Goal: Information Seeking & Learning: Check status

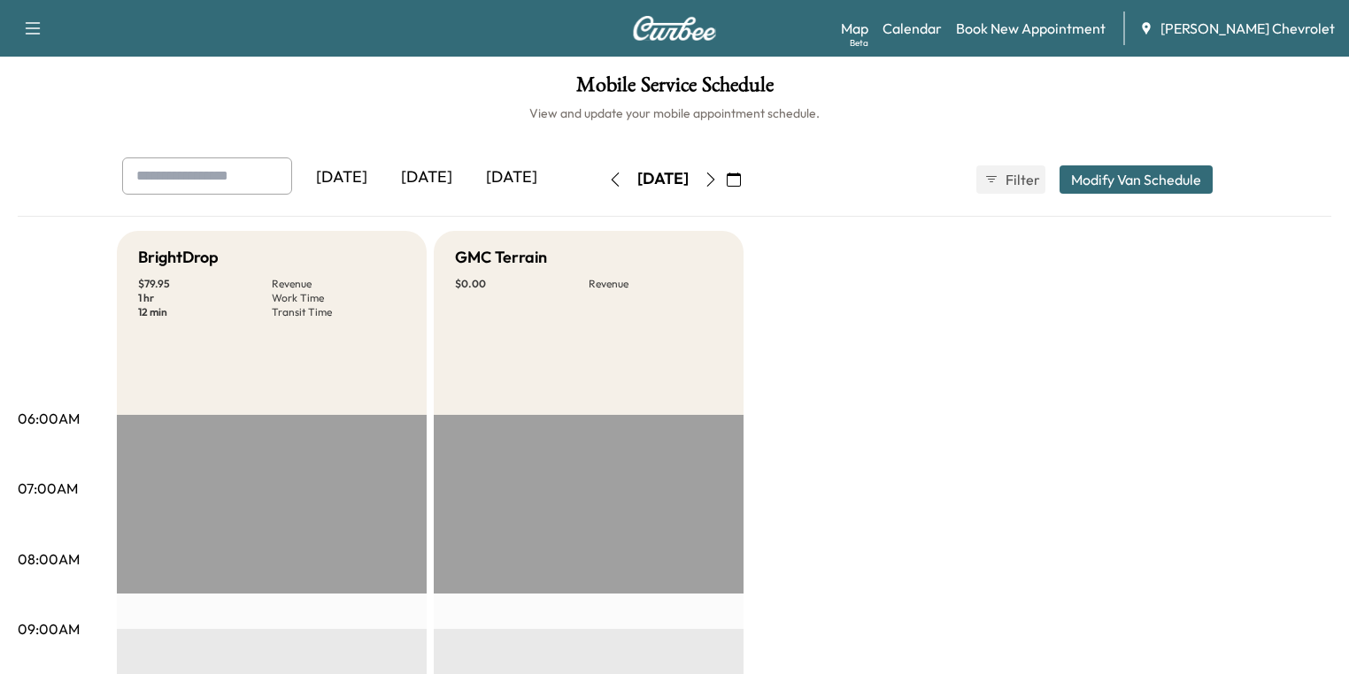
click at [749, 188] on button "button" at bounding box center [734, 179] width 30 height 28
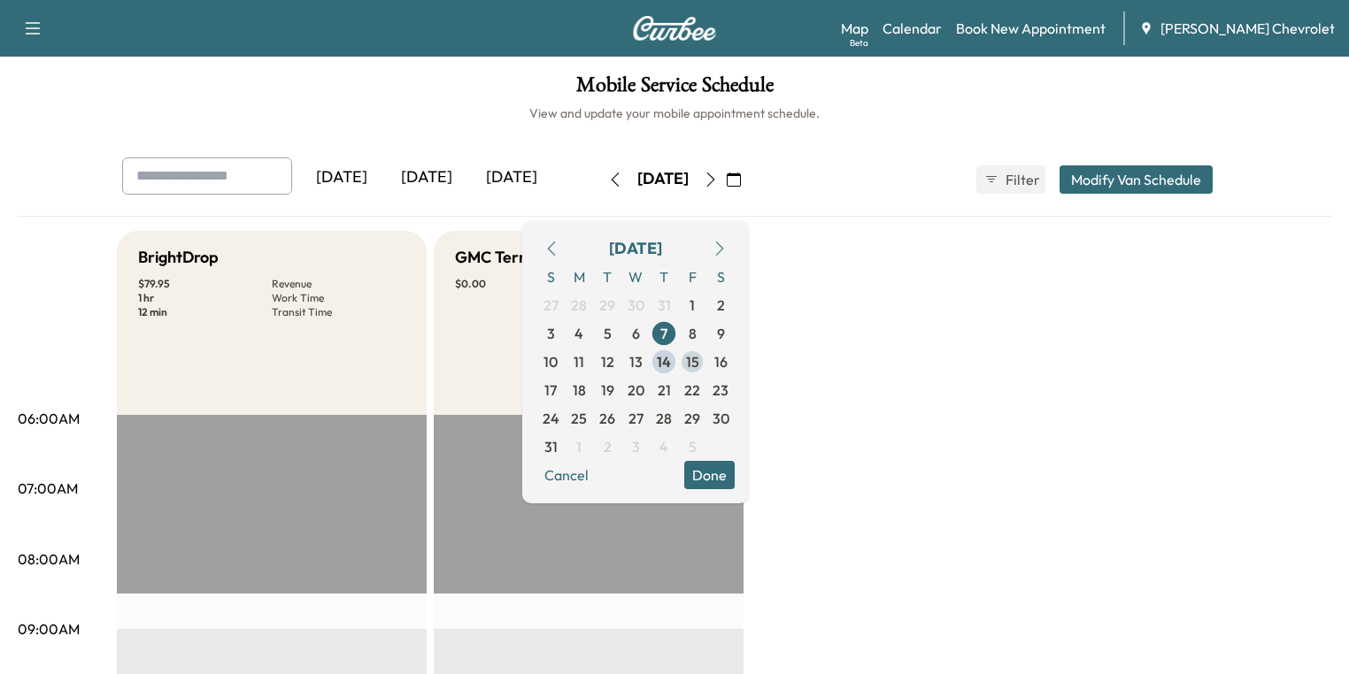
click at [699, 361] on span "15" at bounding box center [692, 361] width 13 height 21
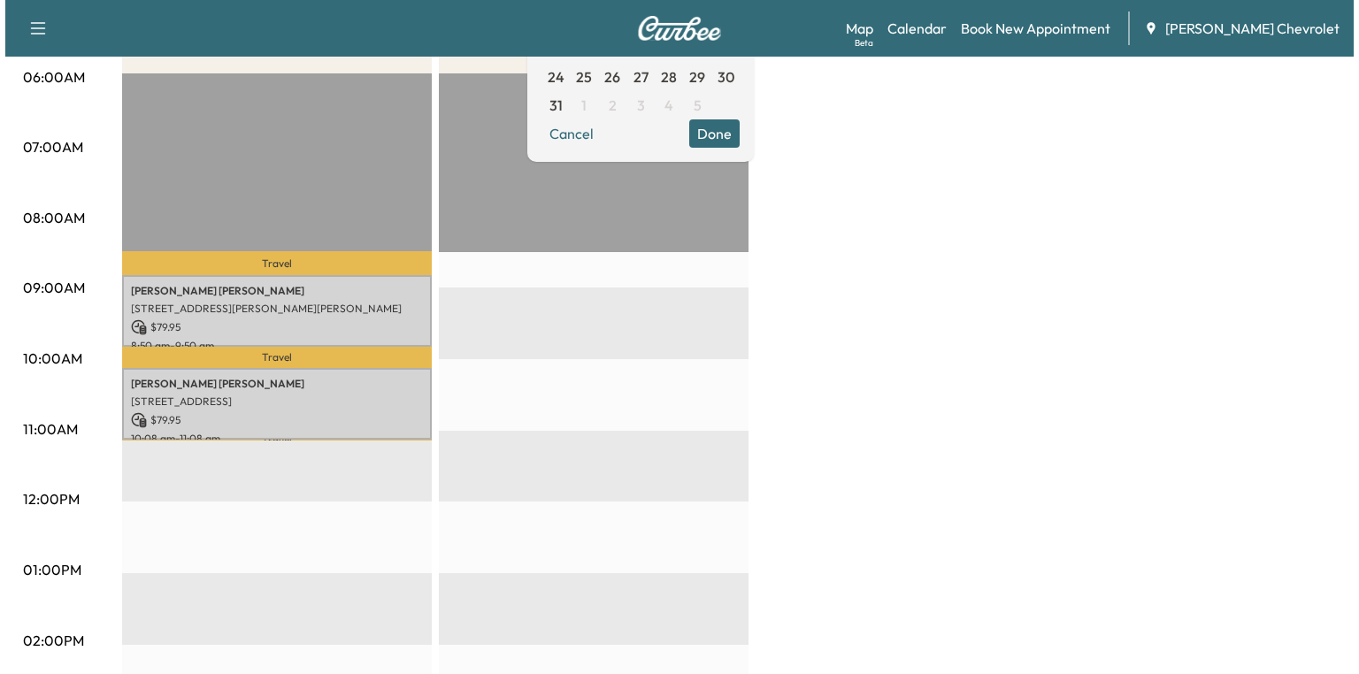
scroll to position [354, 0]
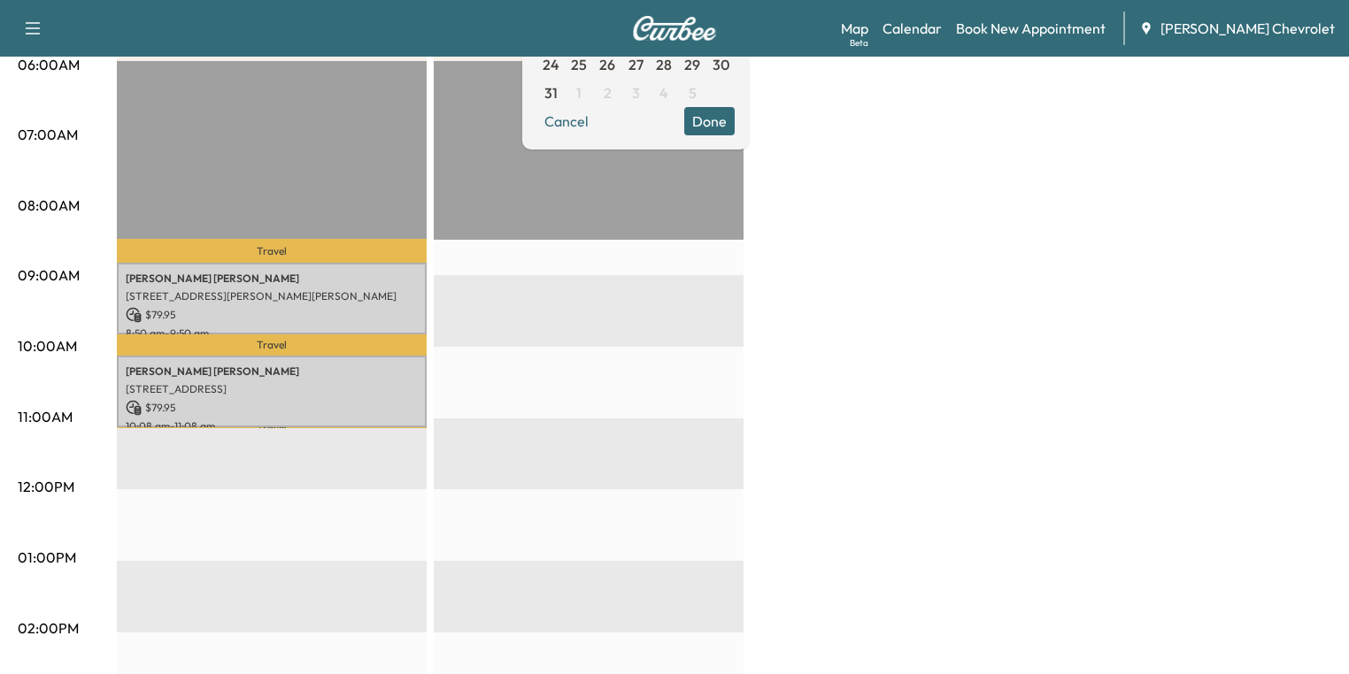
click at [735, 119] on button "Done" at bounding box center [709, 121] width 50 height 28
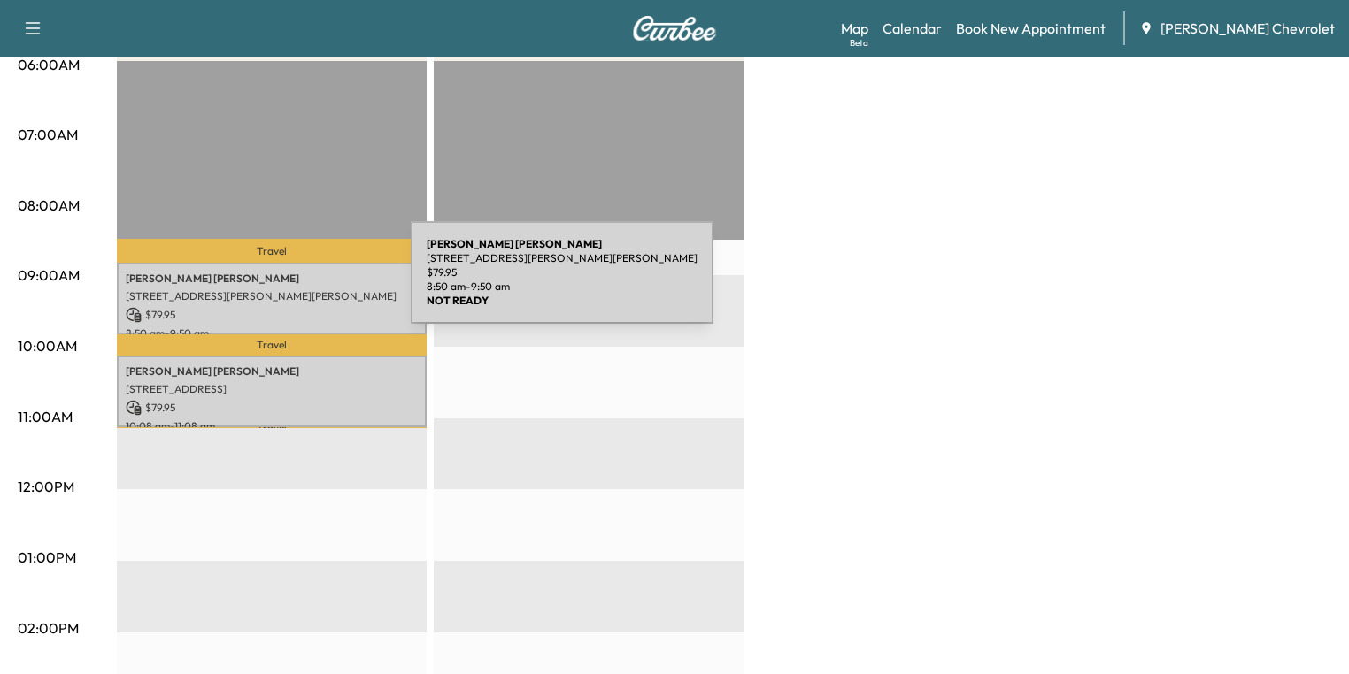
click at [278, 283] on p "[PERSON_NAME]" at bounding box center [272, 279] width 292 height 14
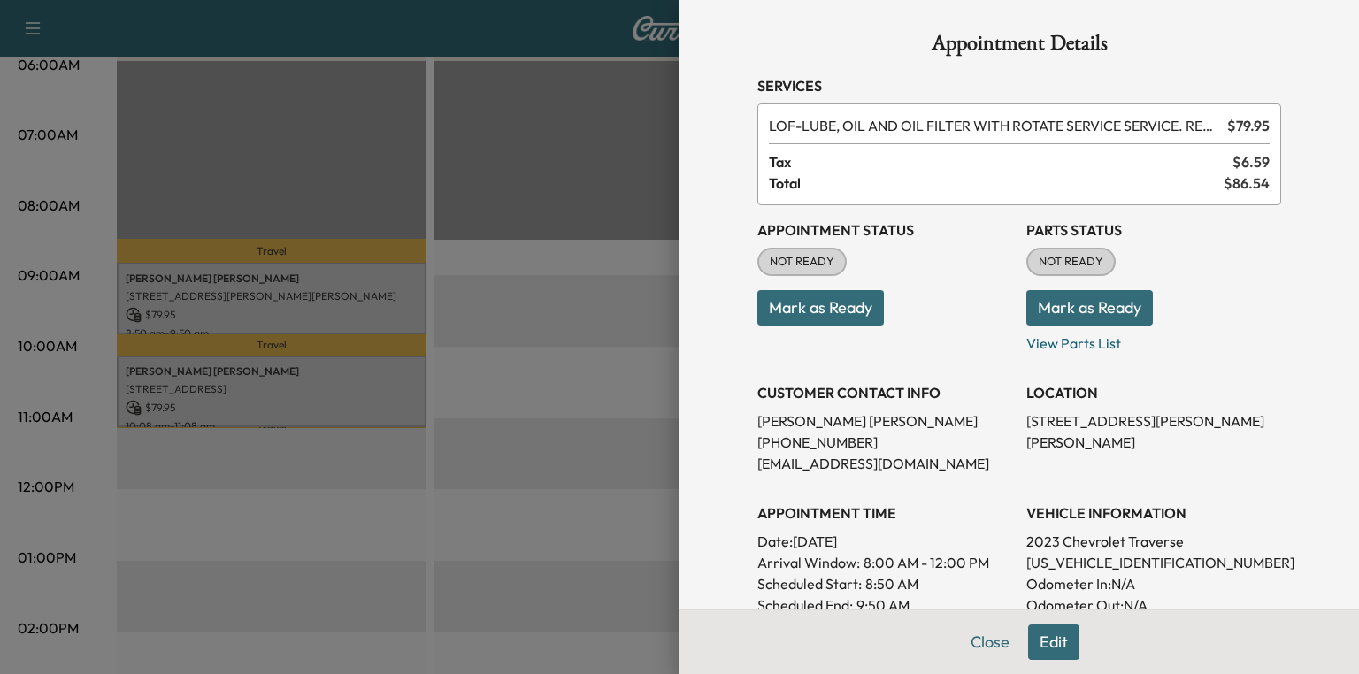
scroll to position [0, 0]
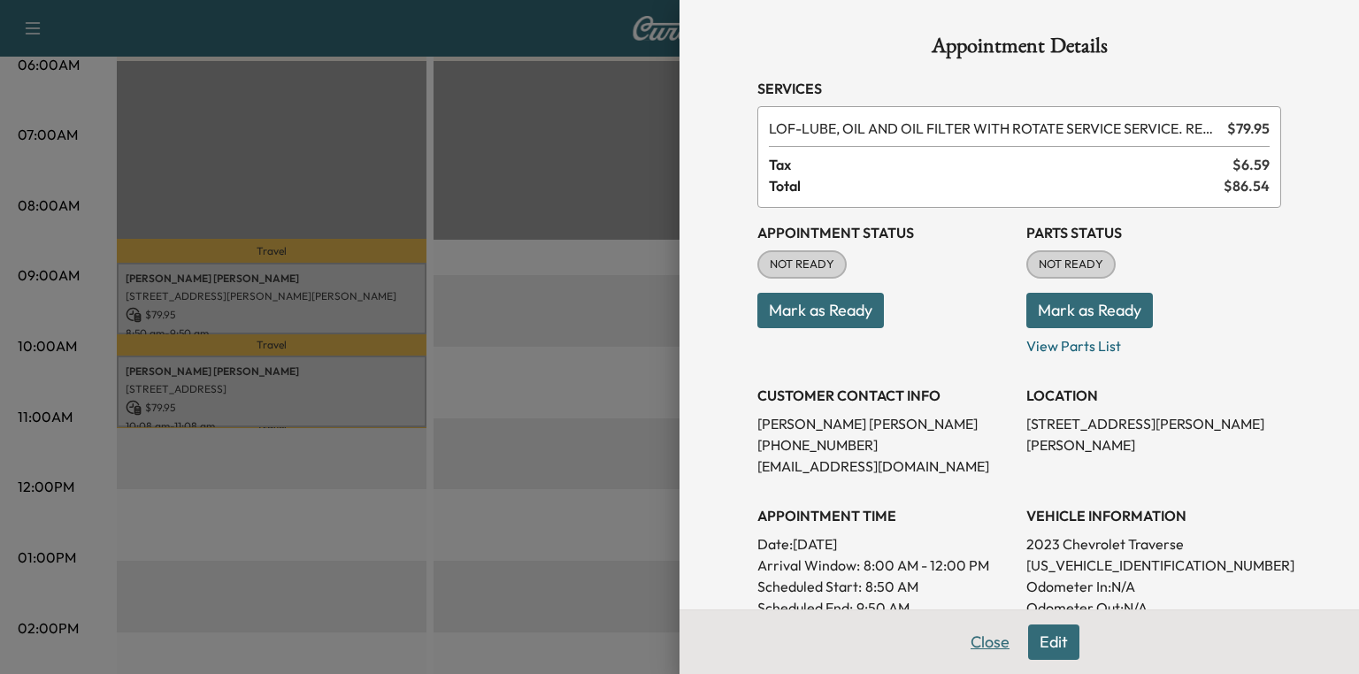
click at [974, 650] on button "Close" at bounding box center [990, 642] width 62 height 35
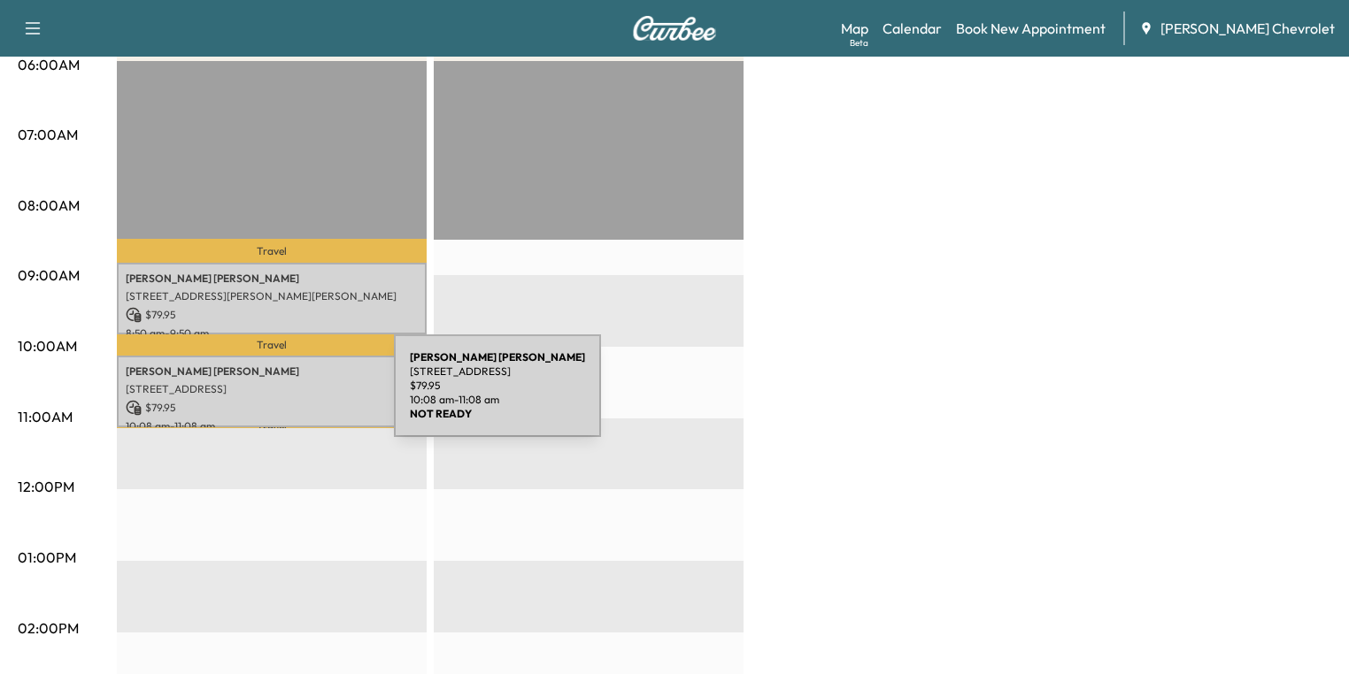
click at [258, 394] on div "[PERSON_NAME] [STREET_ADDRESS] $ 79.95 10:08 am - 11:08 am" at bounding box center [272, 392] width 310 height 72
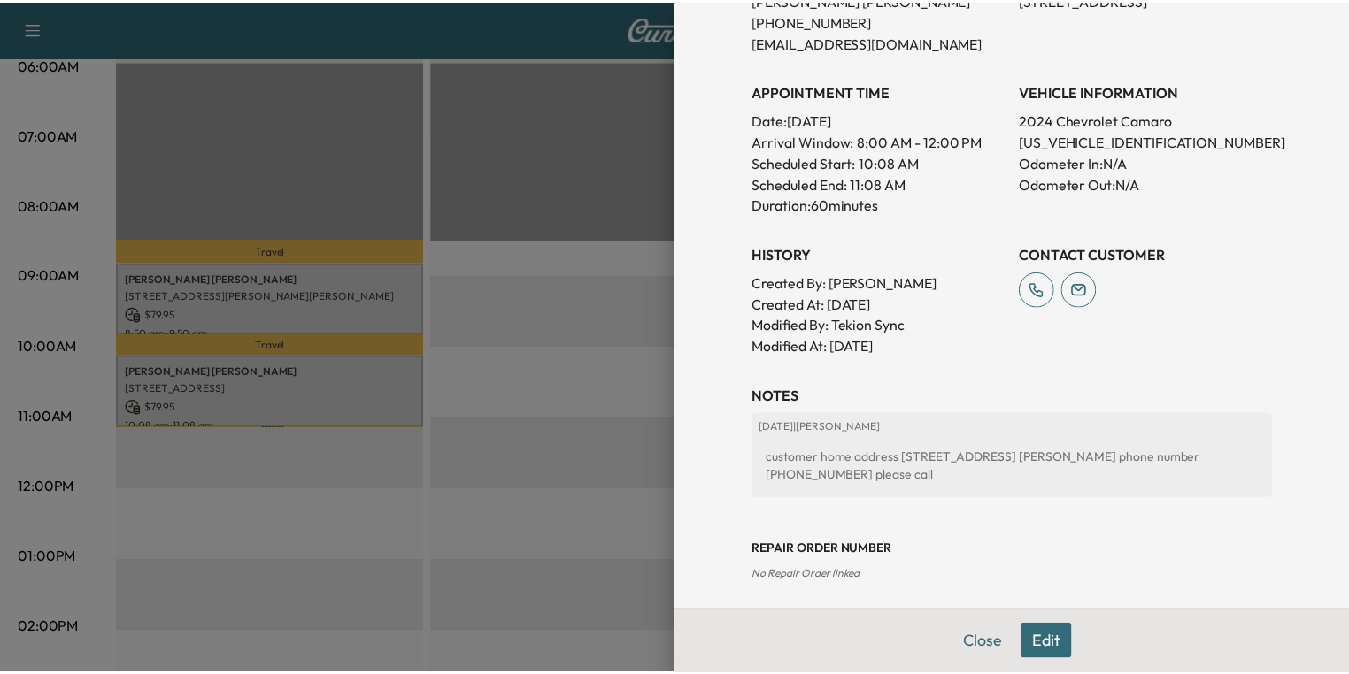
scroll to position [513, 0]
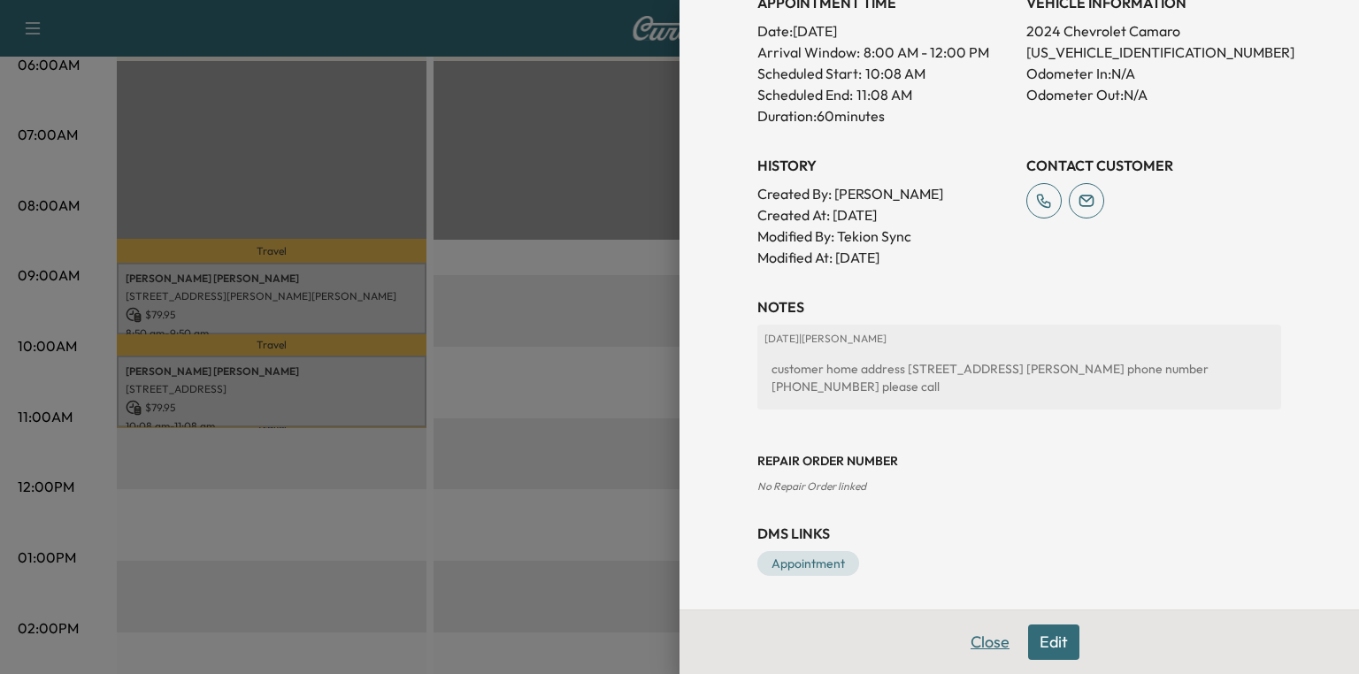
click at [981, 643] on button "Close" at bounding box center [990, 642] width 62 height 35
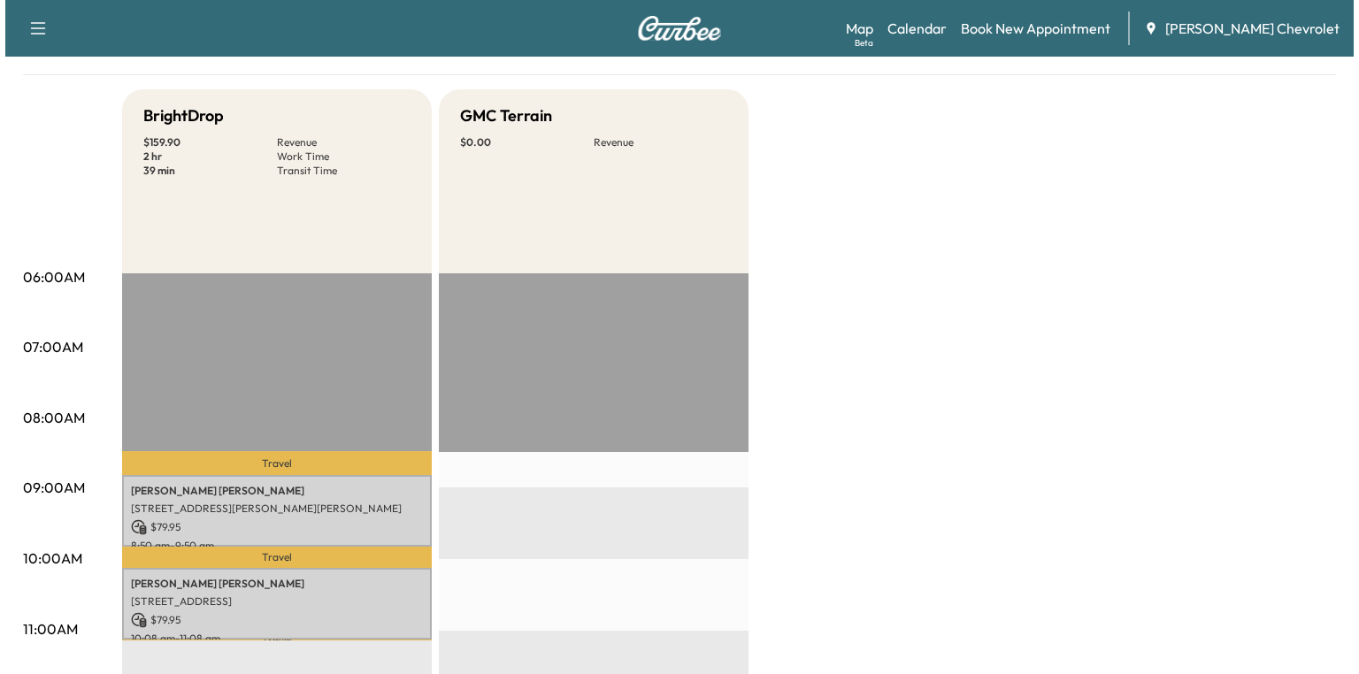
scroll to position [142, 0]
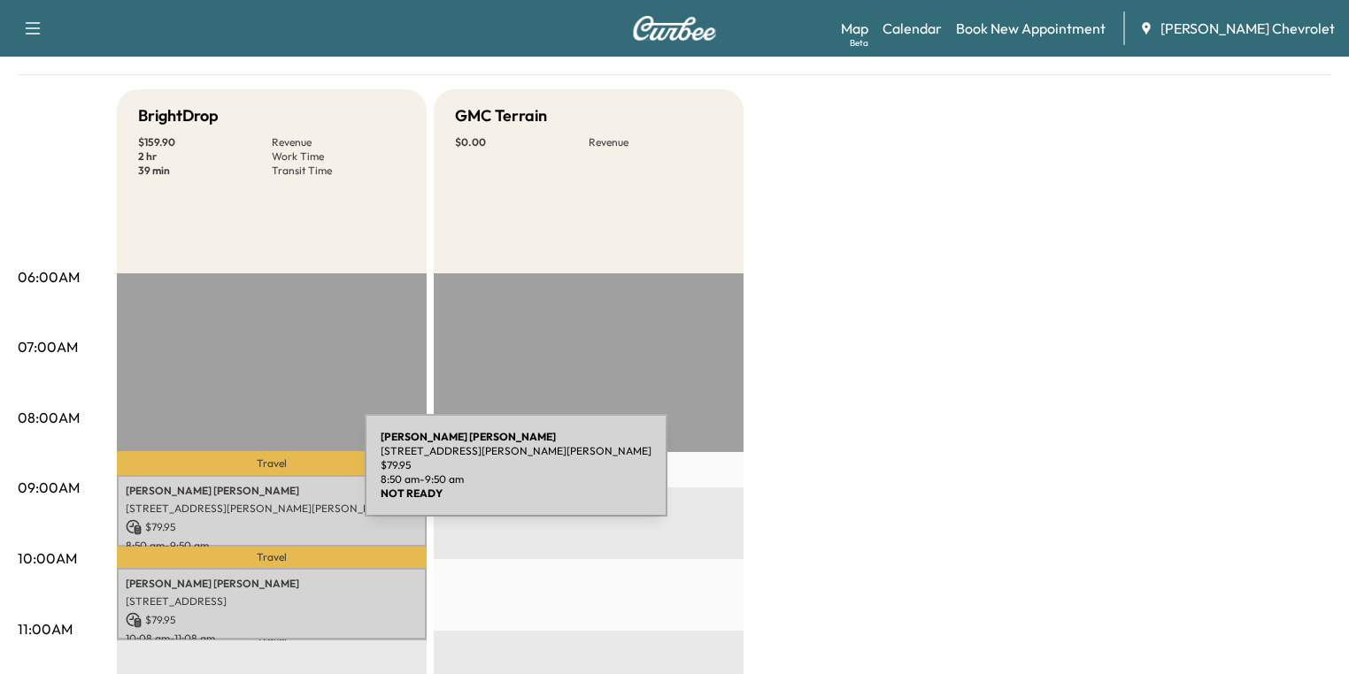
click at [237, 484] on p "[PERSON_NAME]" at bounding box center [272, 491] width 292 height 14
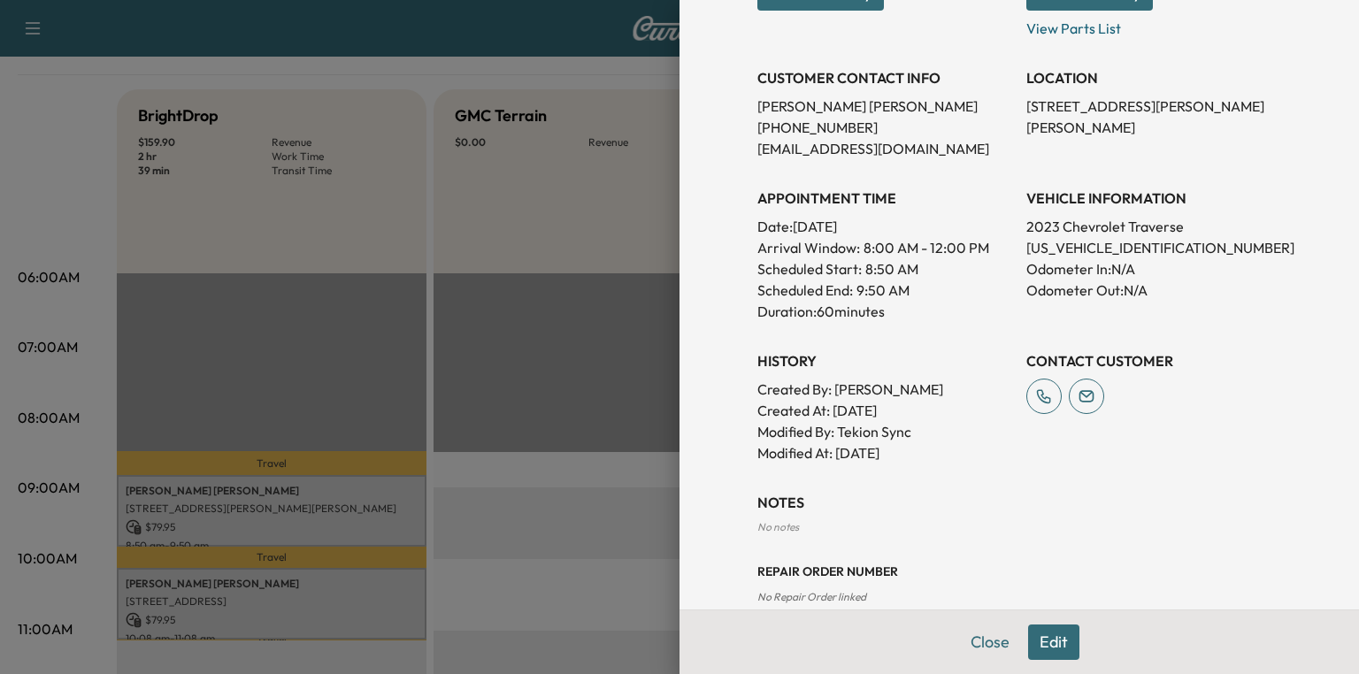
scroll to position [354, 0]
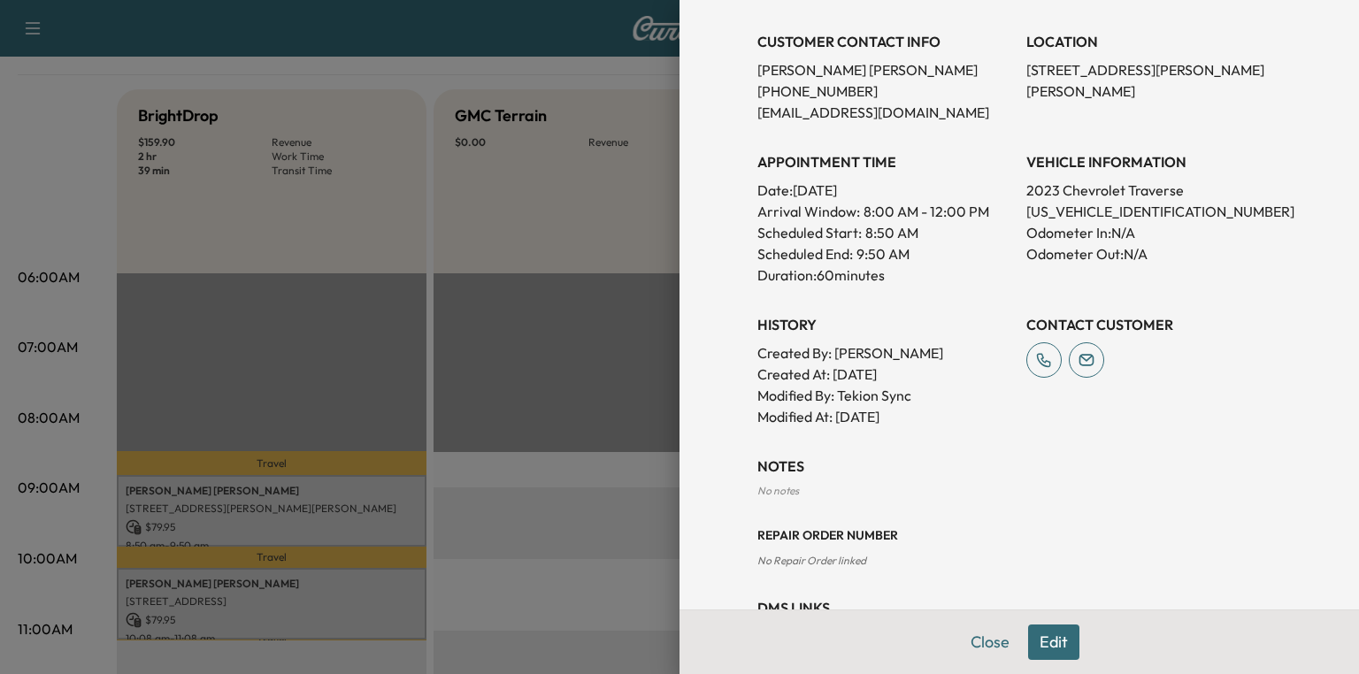
click at [532, 237] on div at bounding box center [679, 337] width 1359 height 674
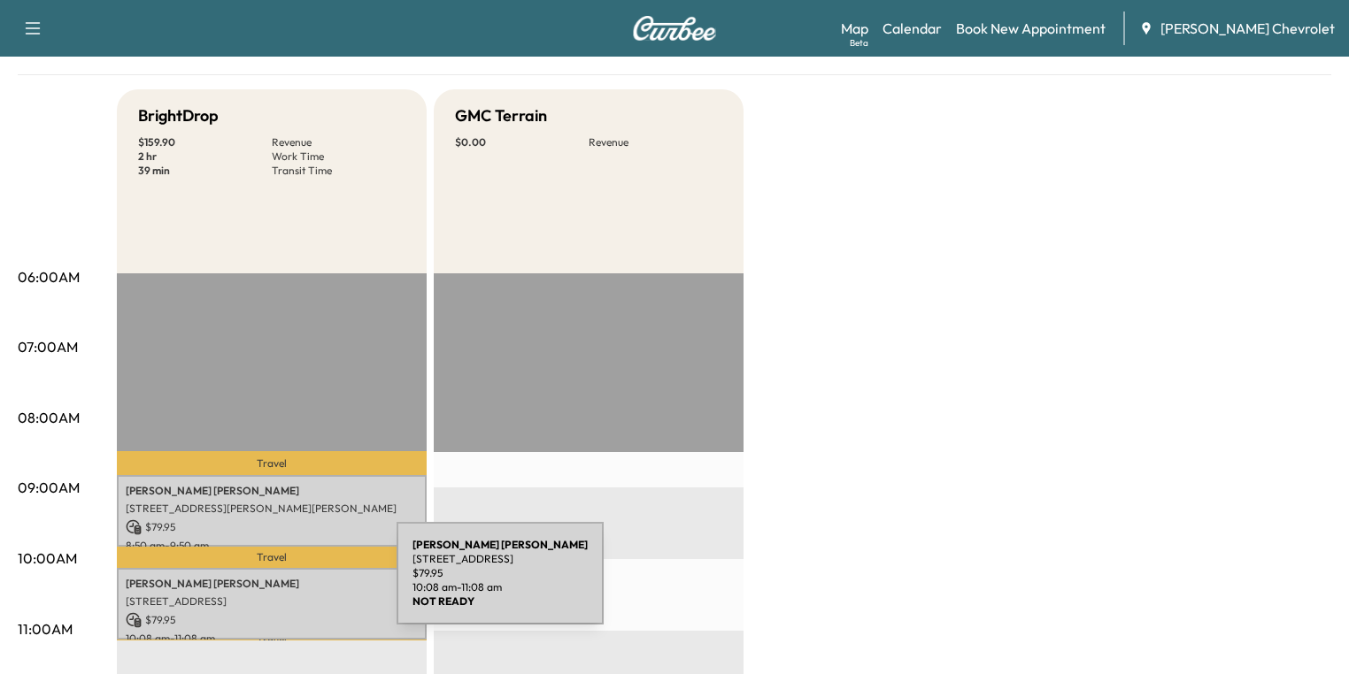
click at [264, 584] on p "[PERSON_NAME]" at bounding box center [272, 584] width 292 height 14
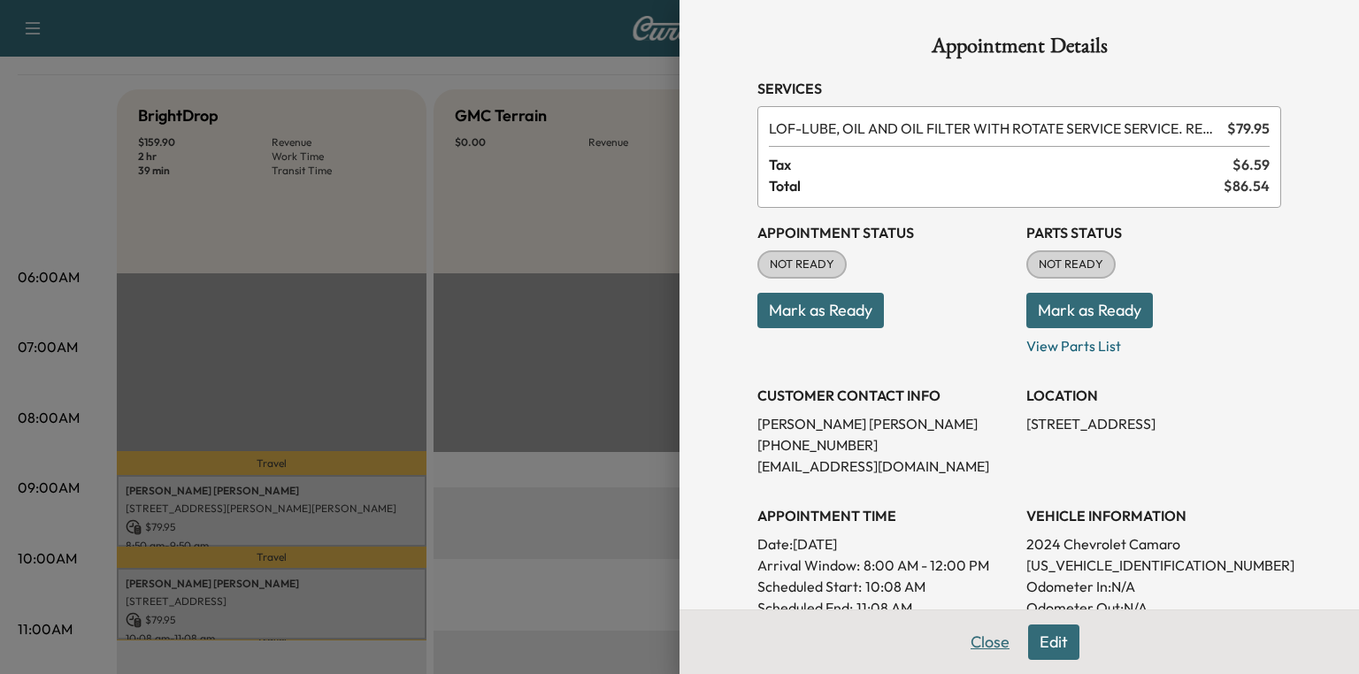
click at [982, 636] on button "Close" at bounding box center [990, 642] width 62 height 35
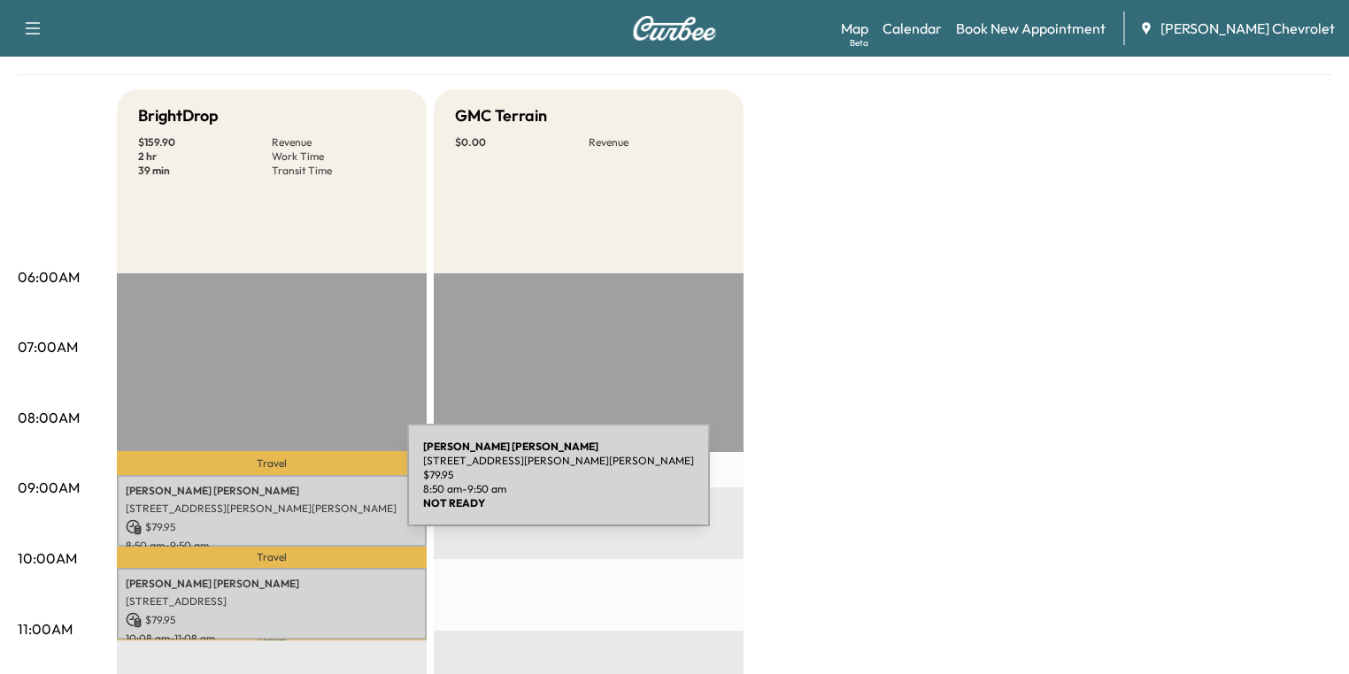
click at [274, 486] on p "[PERSON_NAME]" at bounding box center [272, 491] width 292 height 14
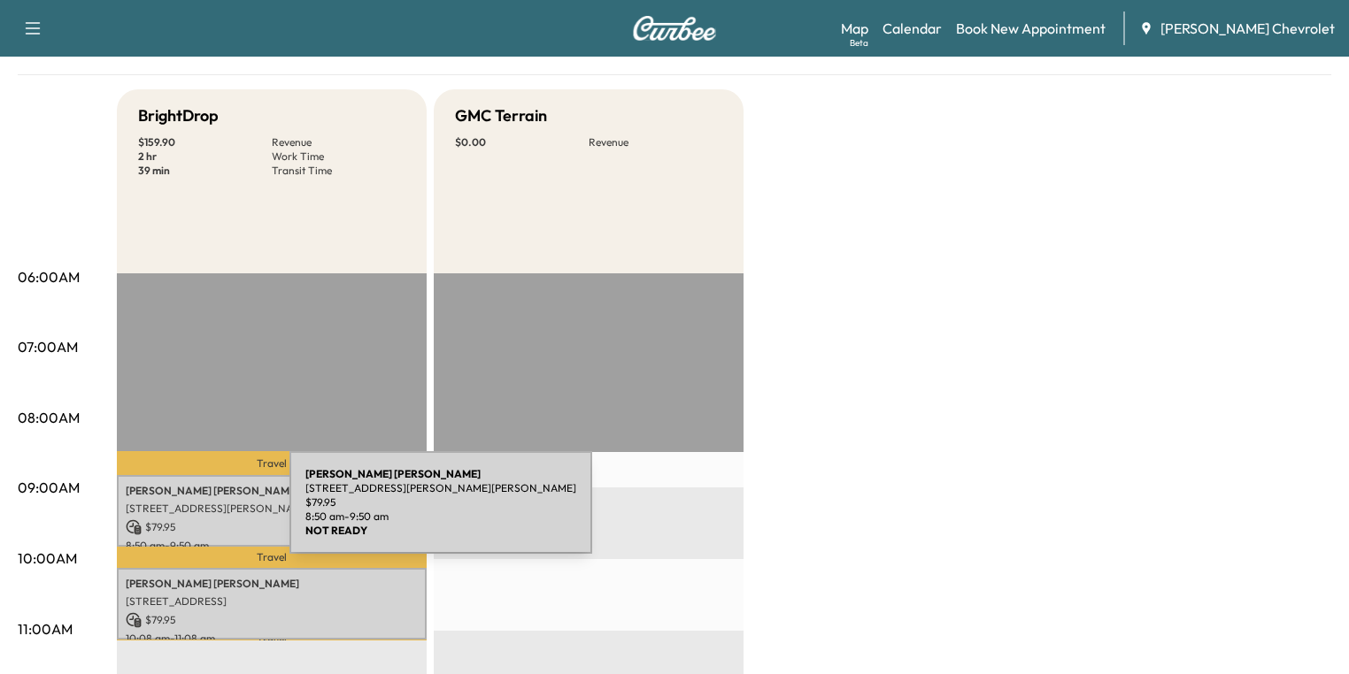
click at [170, 510] on p "[STREET_ADDRESS][PERSON_NAME][PERSON_NAME]" at bounding box center [272, 509] width 292 height 14
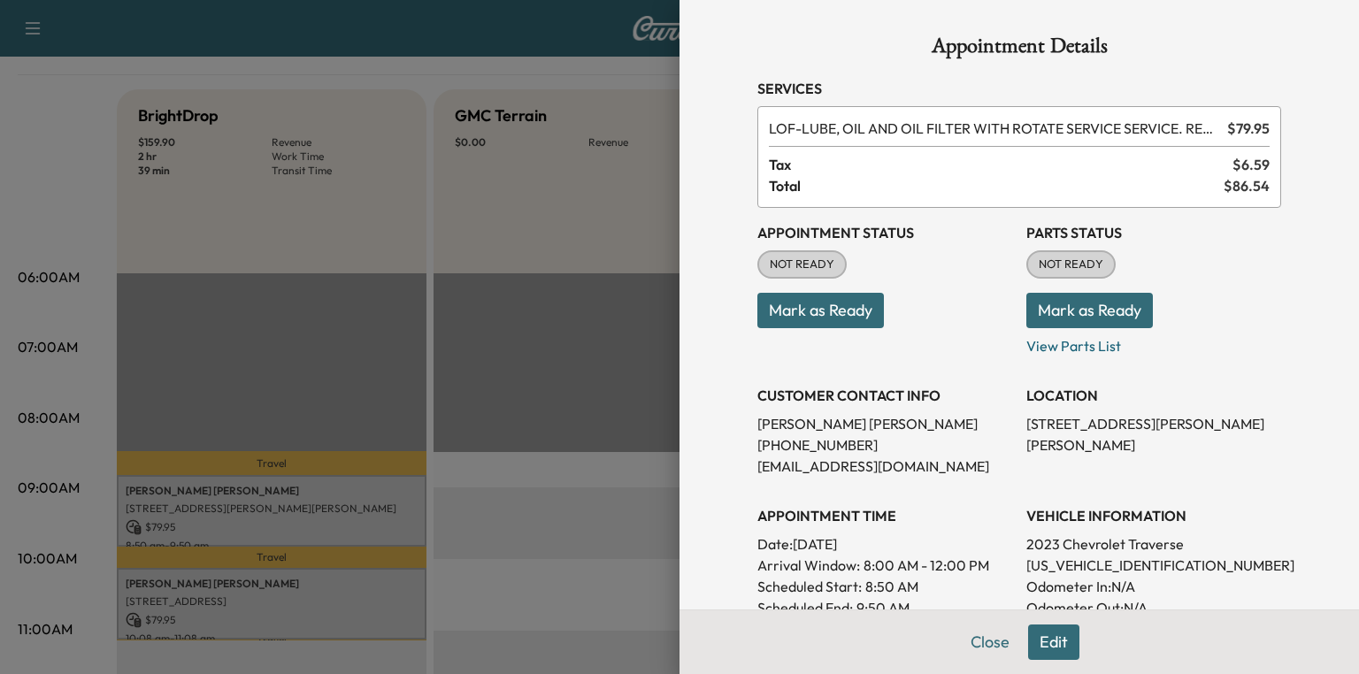
click at [985, 123] on span "LOF - LUBE, OIL AND OIL FILTER WITH ROTATE SERVICE SERVICE. RESET OIL LIFE MONI…" at bounding box center [994, 128] width 451 height 21
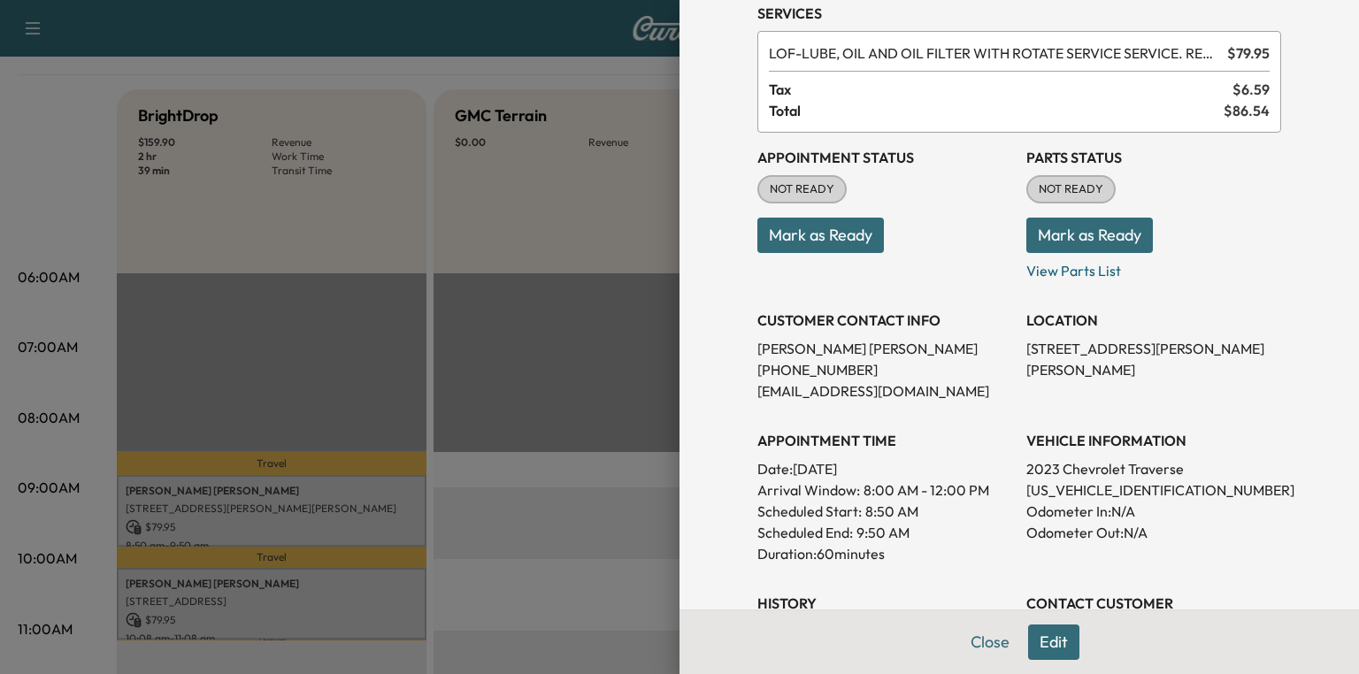
scroll to position [74, 0]
click at [1081, 273] on p "View Parts List" at bounding box center [1154, 268] width 255 height 28
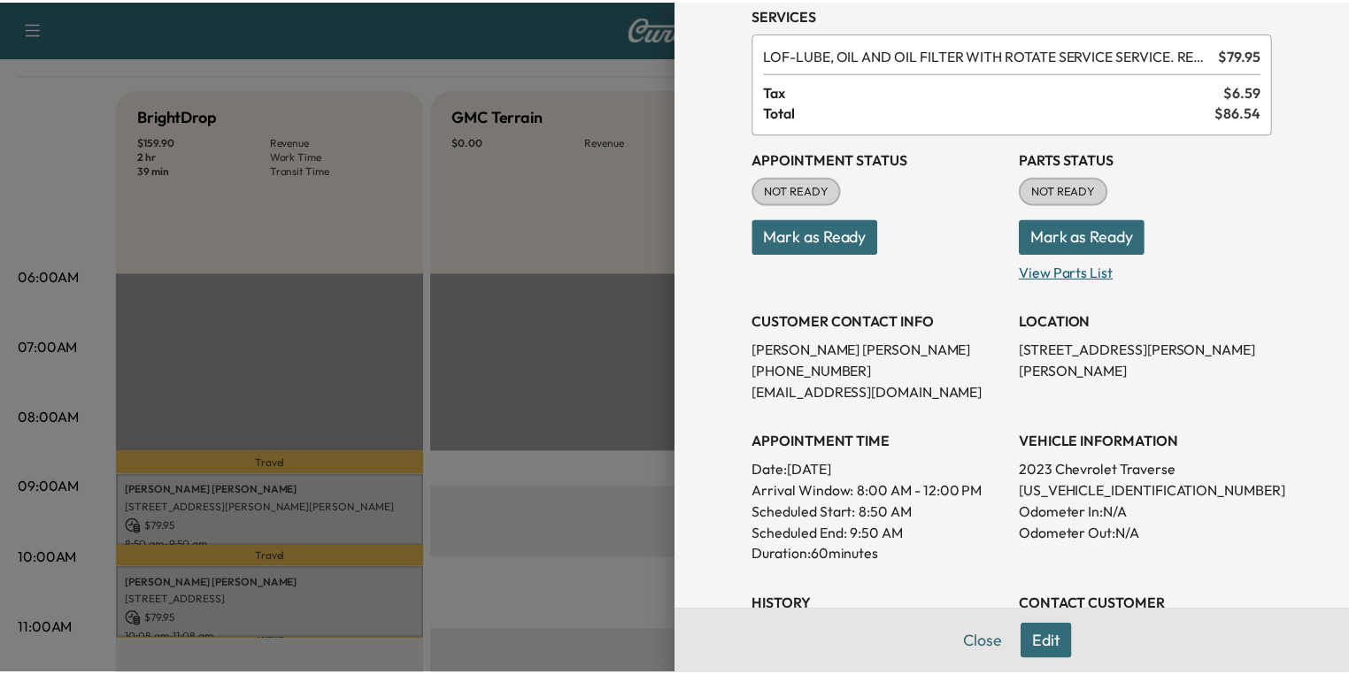
scroll to position [0, 0]
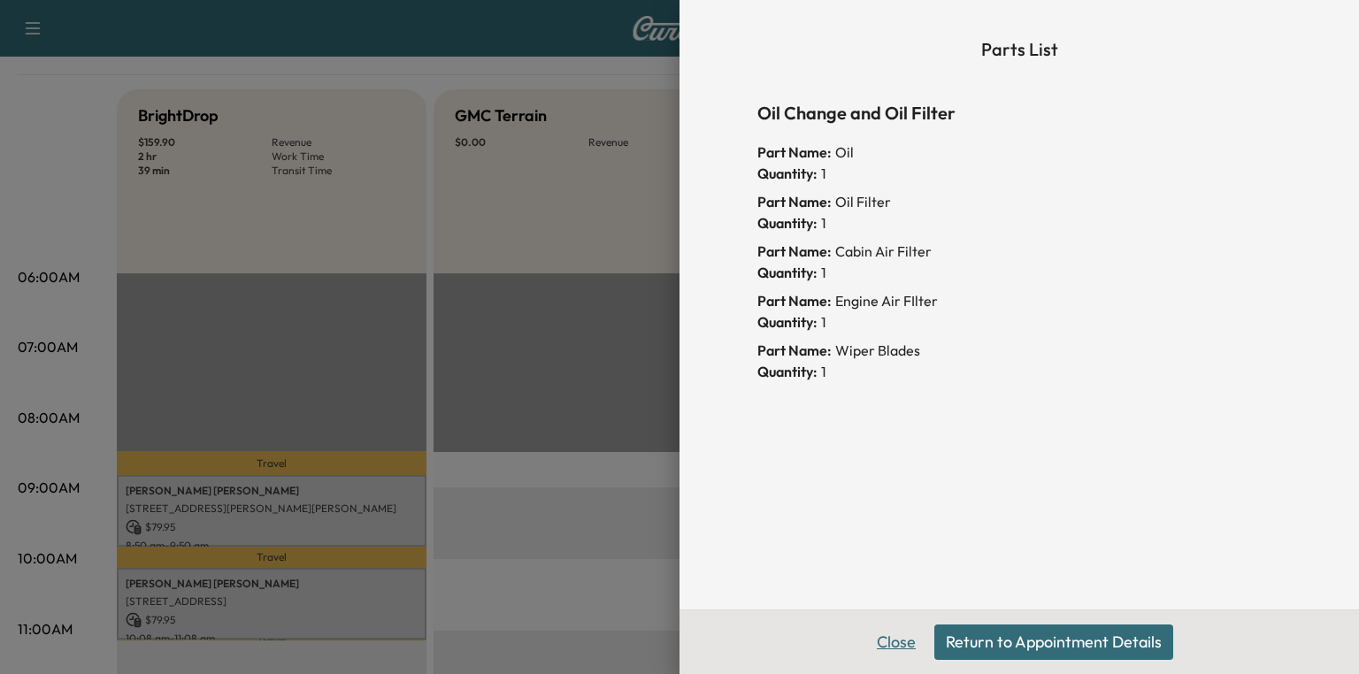
click at [894, 643] on button "Close" at bounding box center [897, 642] width 62 height 35
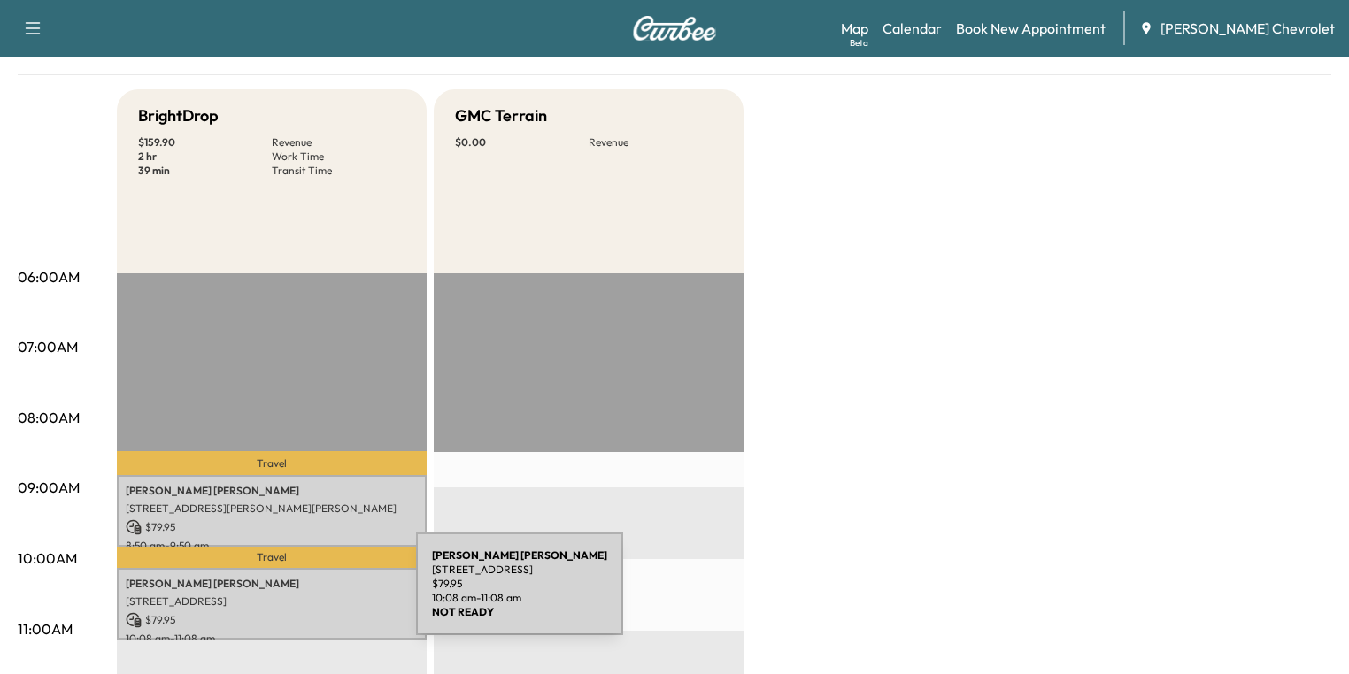
click at [283, 595] on p "[STREET_ADDRESS]" at bounding box center [272, 602] width 292 height 14
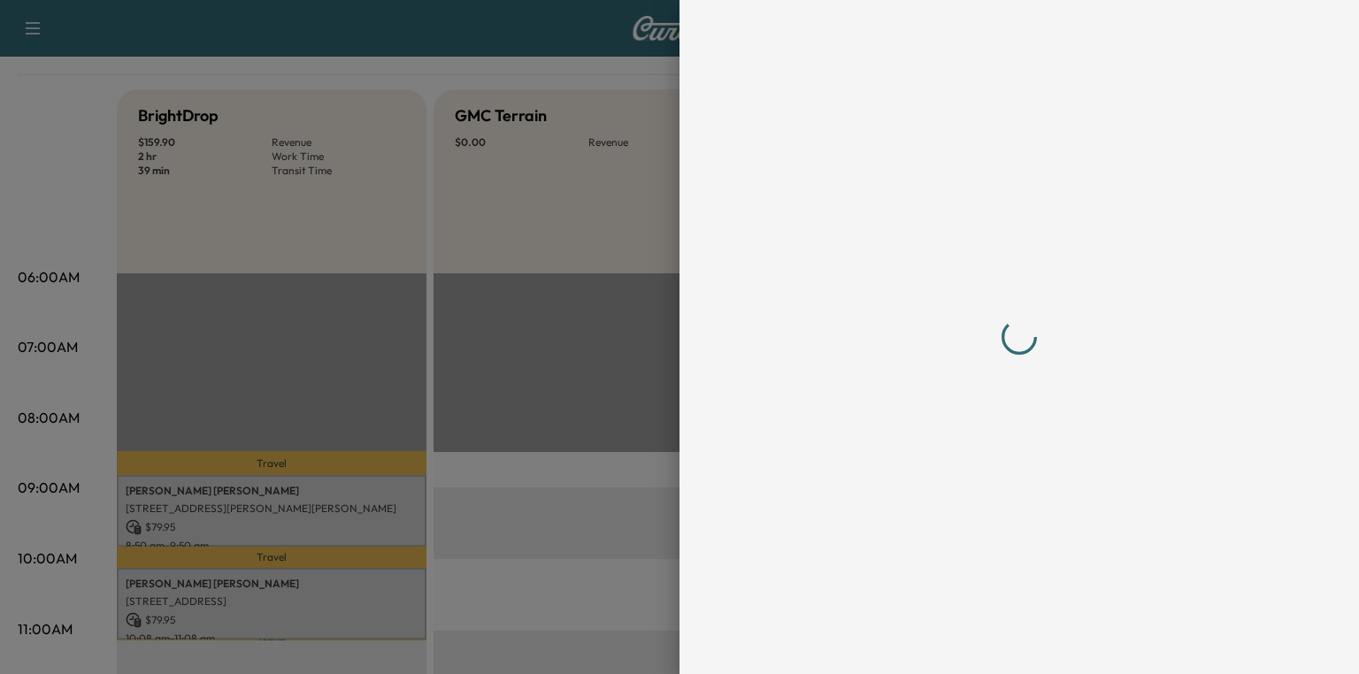
click at [283, 595] on div at bounding box center [679, 337] width 1359 height 674
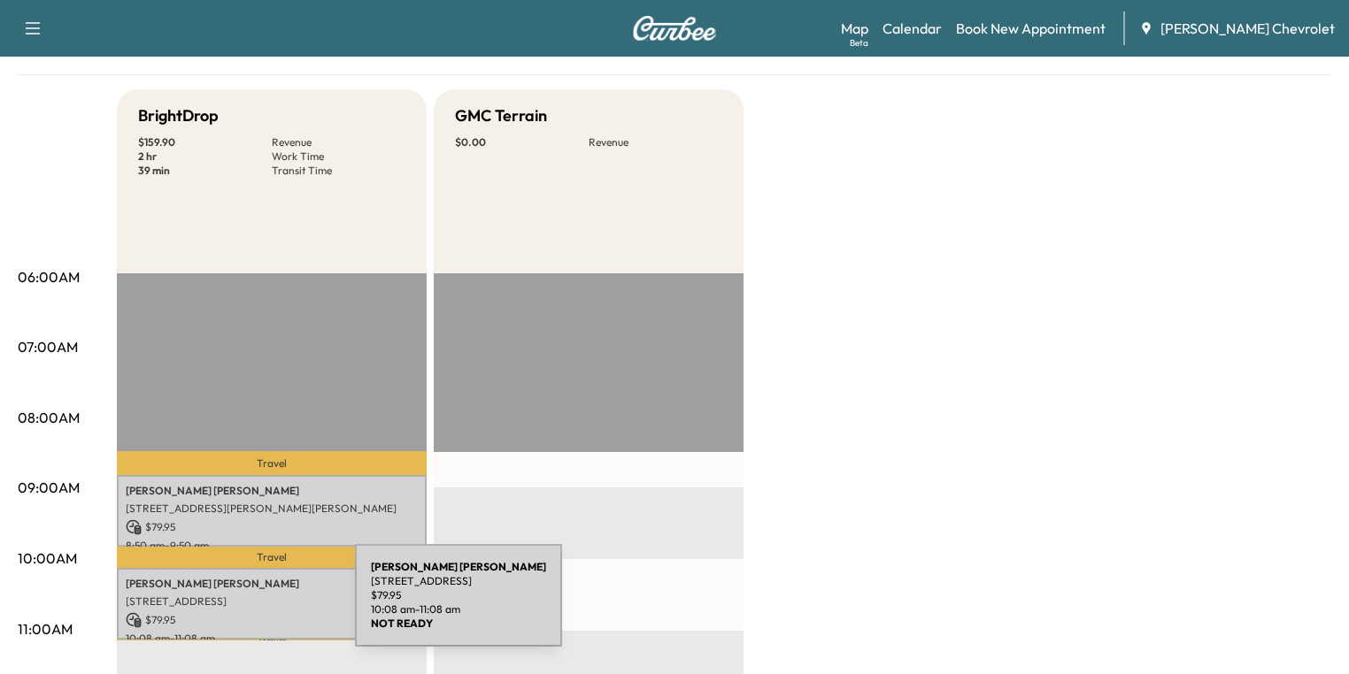
click at [222, 606] on div "[PERSON_NAME] [STREET_ADDRESS] $ 79.95 10:08 am - 11:08 am" at bounding box center [272, 604] width 310 height 72
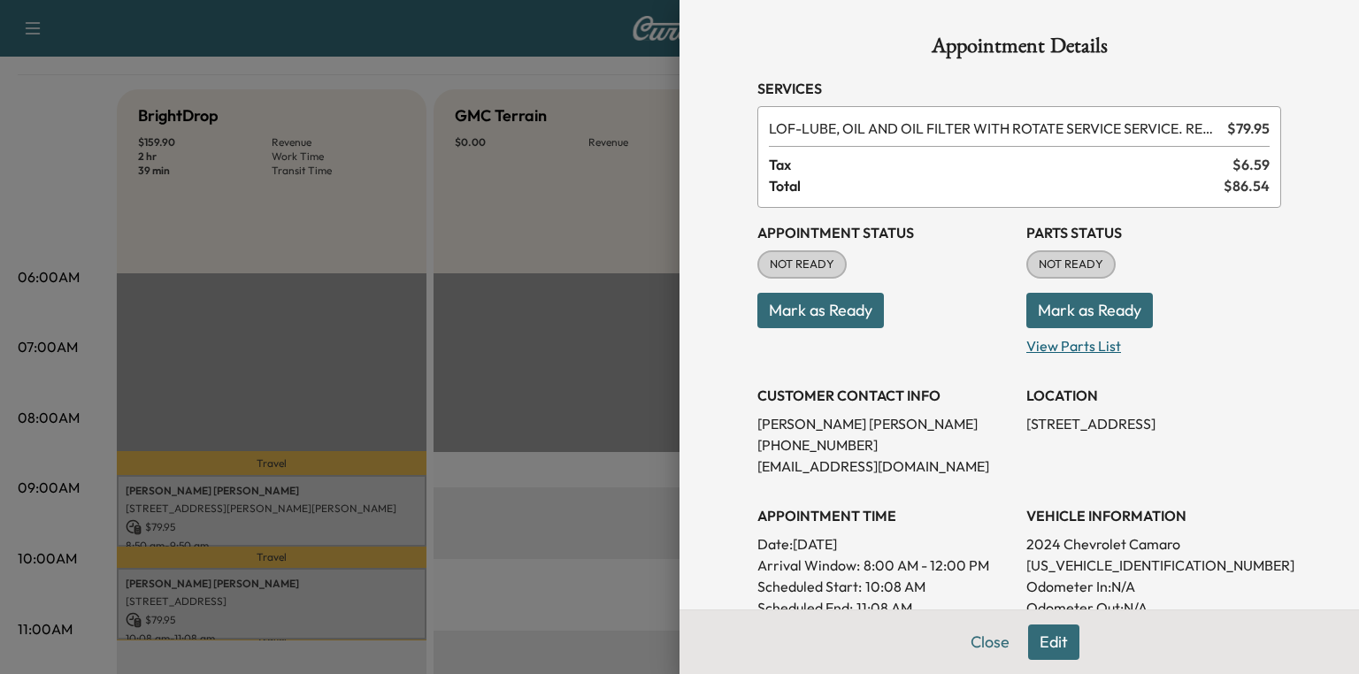
click at [1092, 350] on p "View Parts List" at bounding box center [1154, 342] width 255 height 28
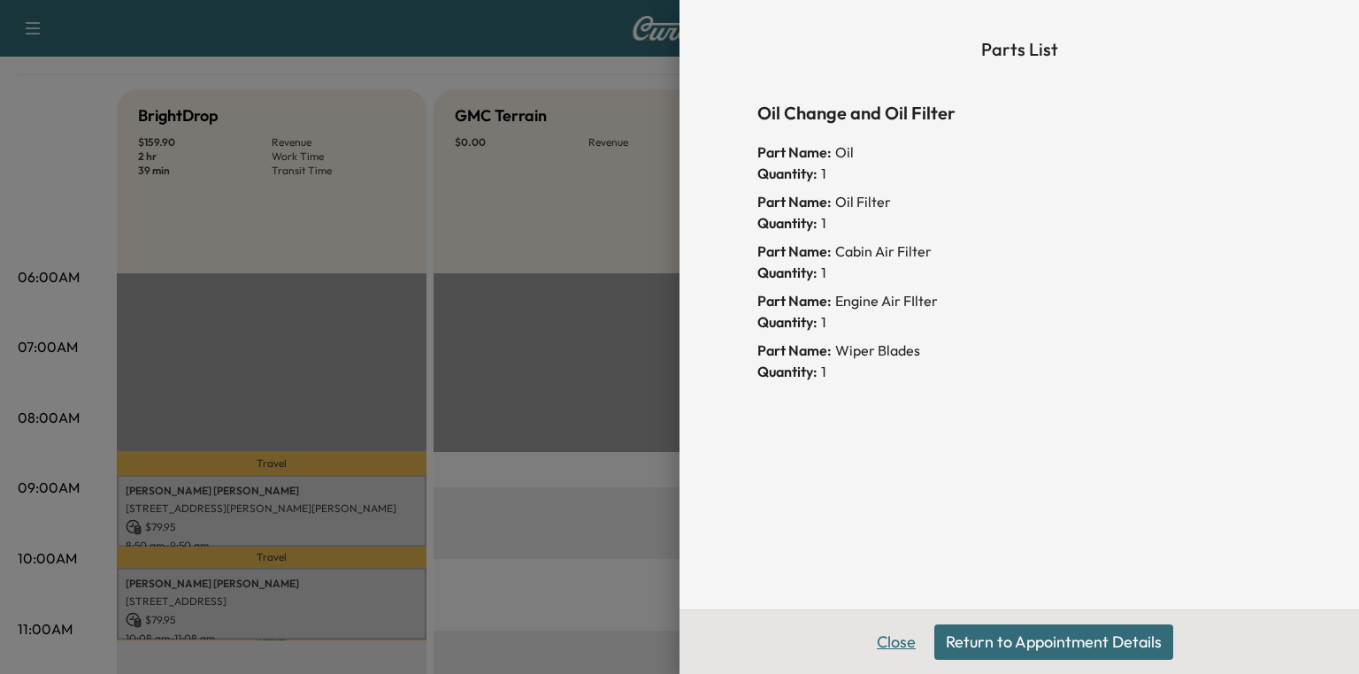
click at [910, 646] on button "Close" at bounding box center [897, 642] width 62 height 35
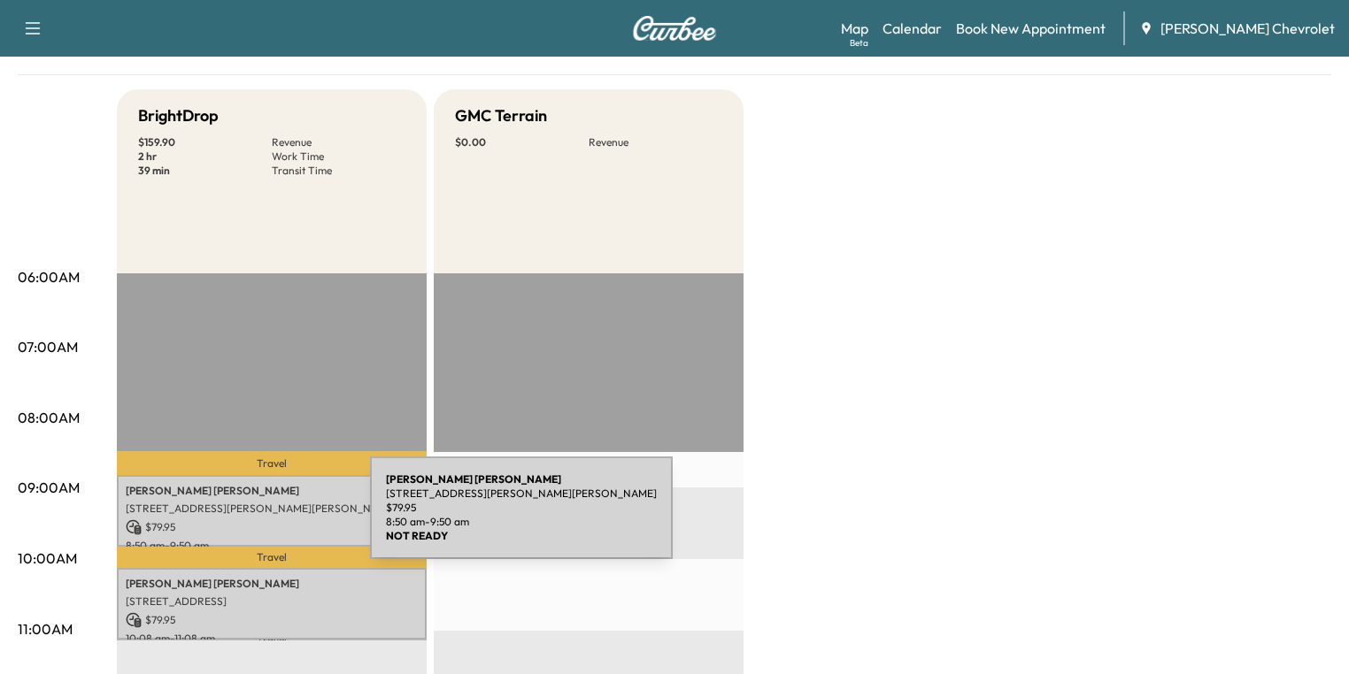
click at [237, 520] on p "$ 79.95" at bounding box center [272, 528] width 292 height 16
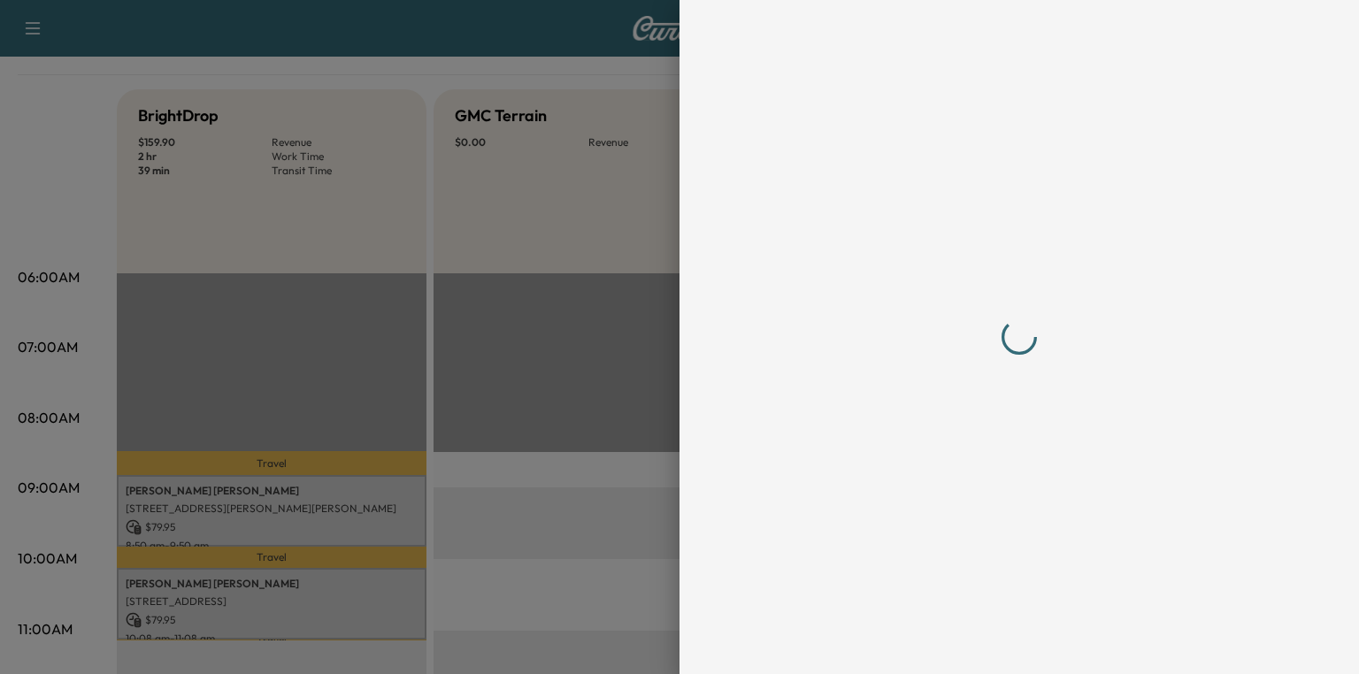
click at [237, 519] on div at bounding box center [679, 337] width 1359 height 674
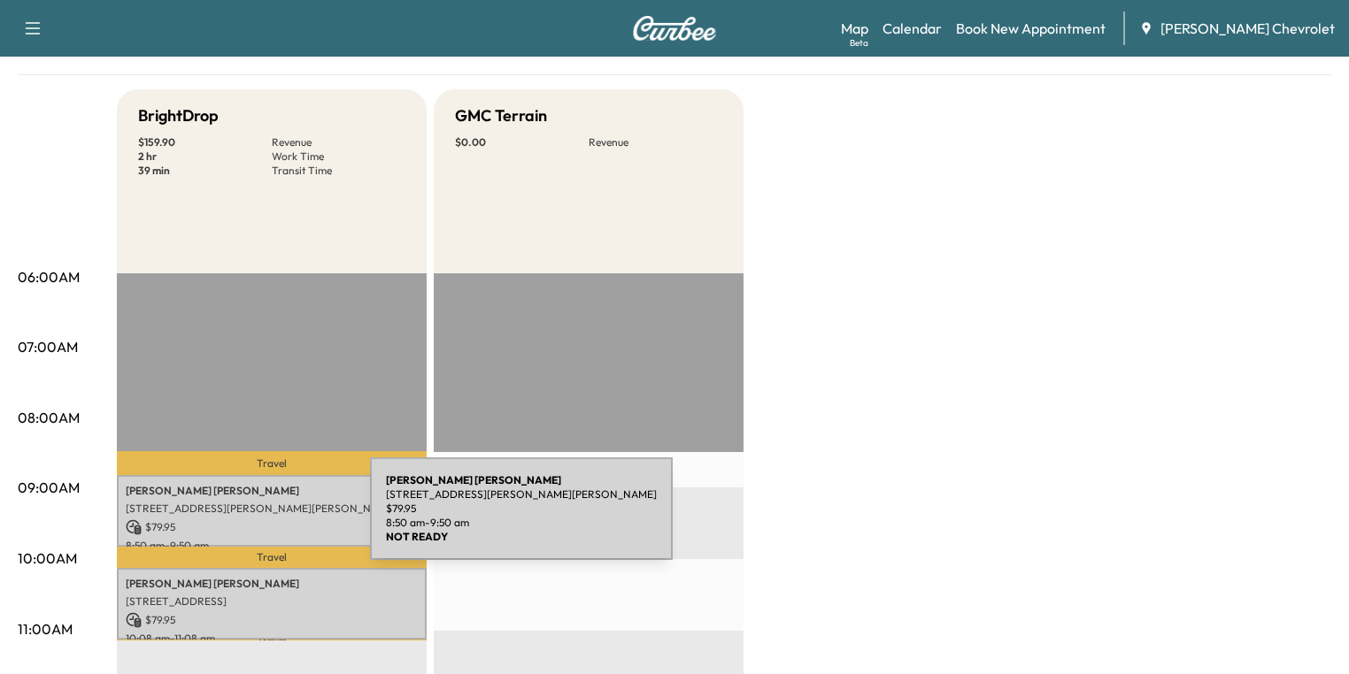
click at [237, 520] on p "$ 79.95" at bounding box center [272, 528] width 292 height 16
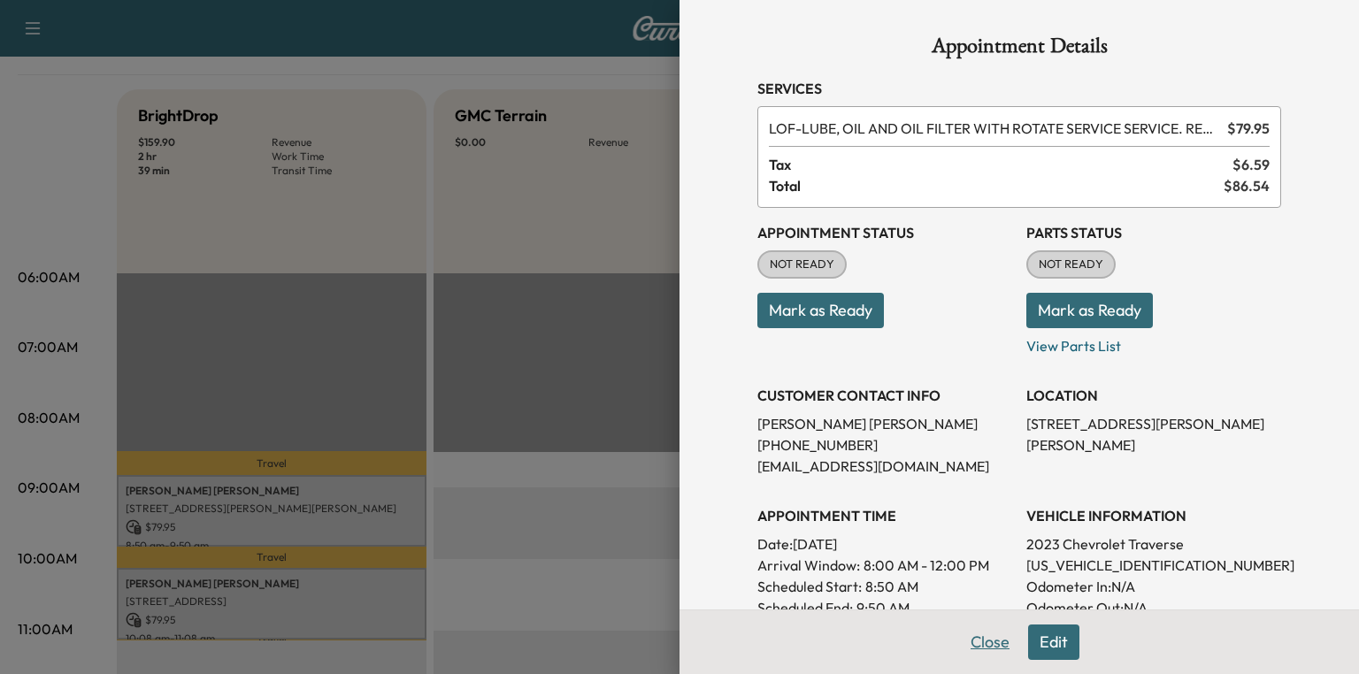
click at [988, 647] on button "Close" at bounding box center [990, 642] width 62 height 35
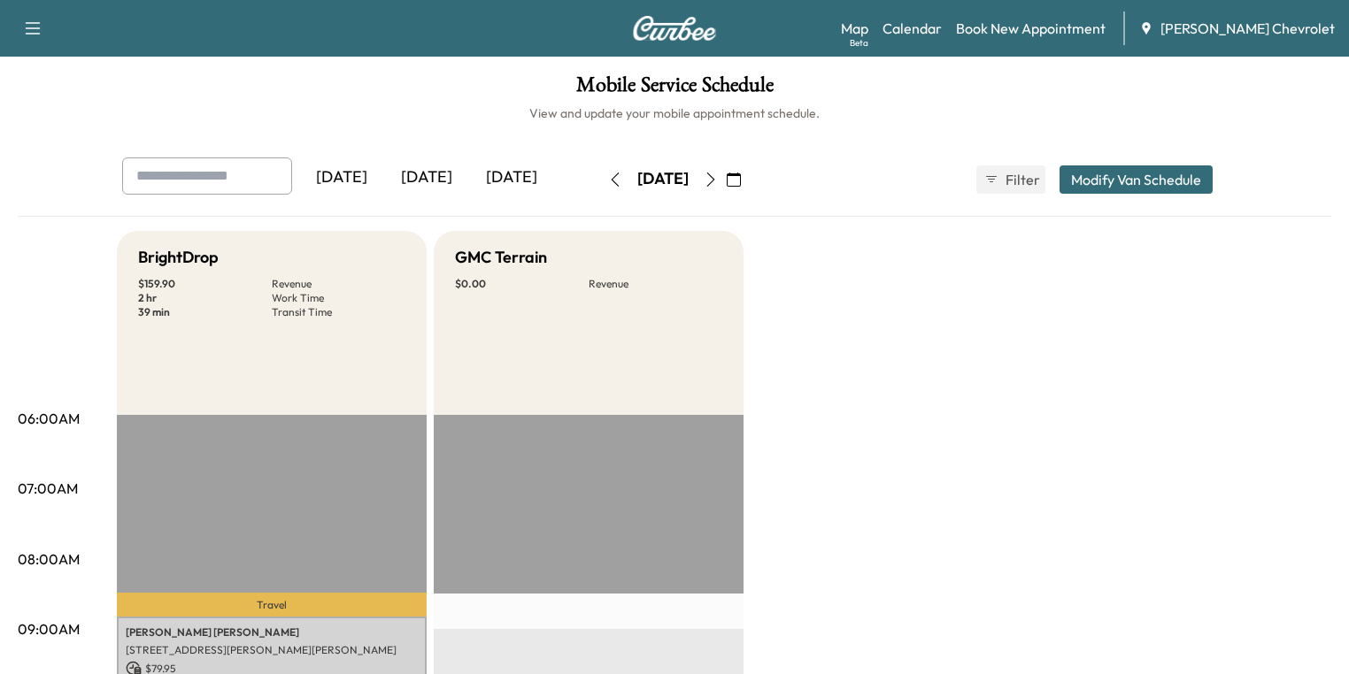
click at [608, 177] on icon "button" at bounding box center [615, 180] width 14 height 14
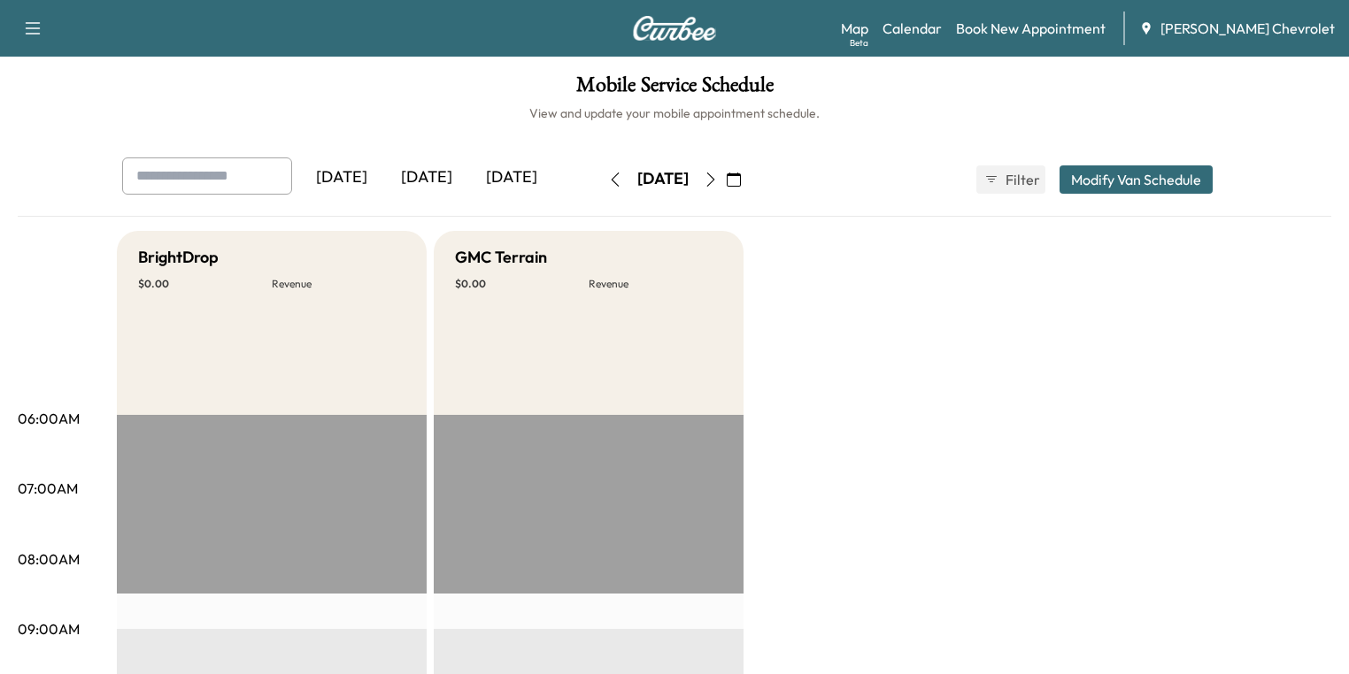
click at [718, 176] on icon "button" at bounding box center [711, 180] width 14 height 14
